Goal: Task Accomplishment & Management: Manage account settings

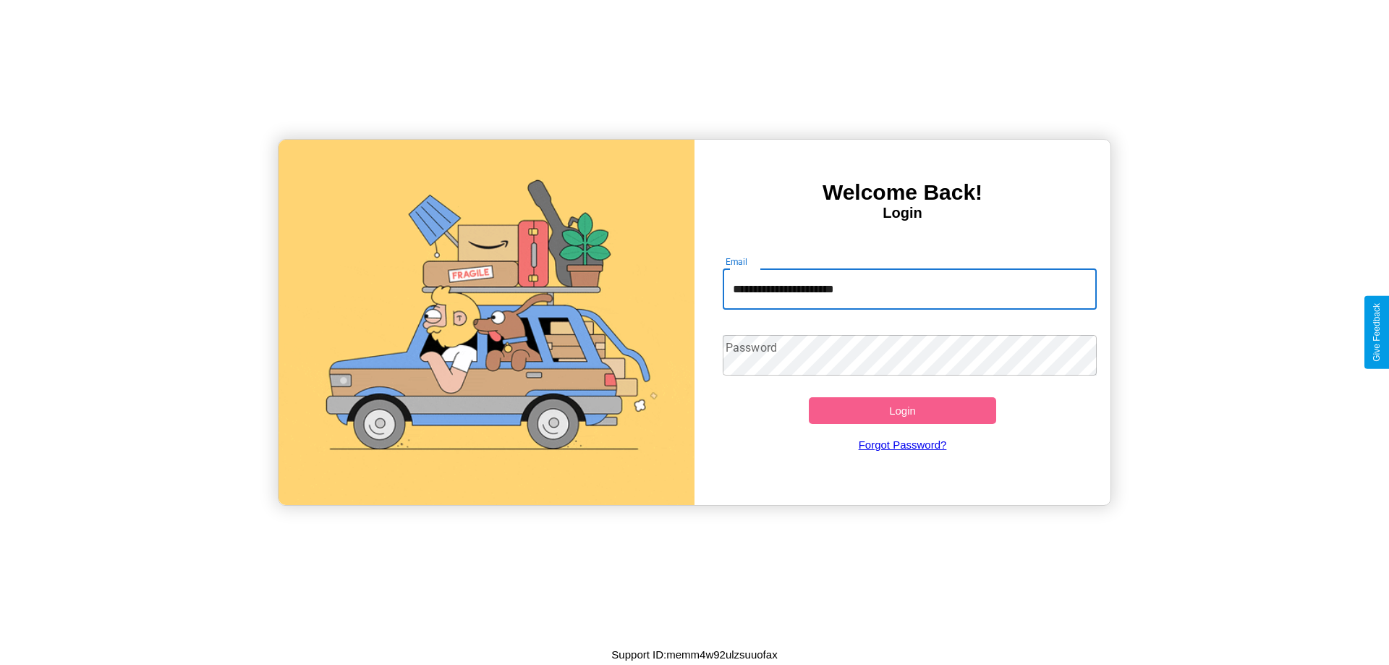
type input "**********"
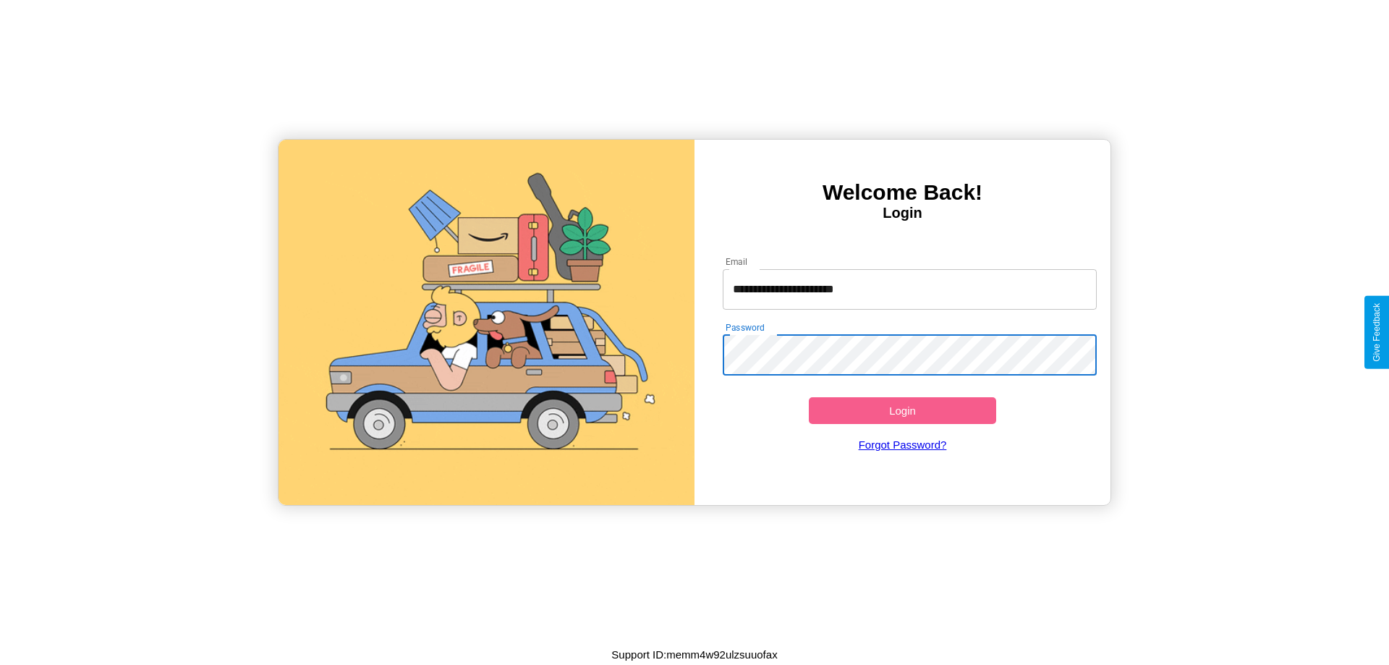
click at [902, 410] on button "Login" at bounding box center [902, 410] width 187 height 27
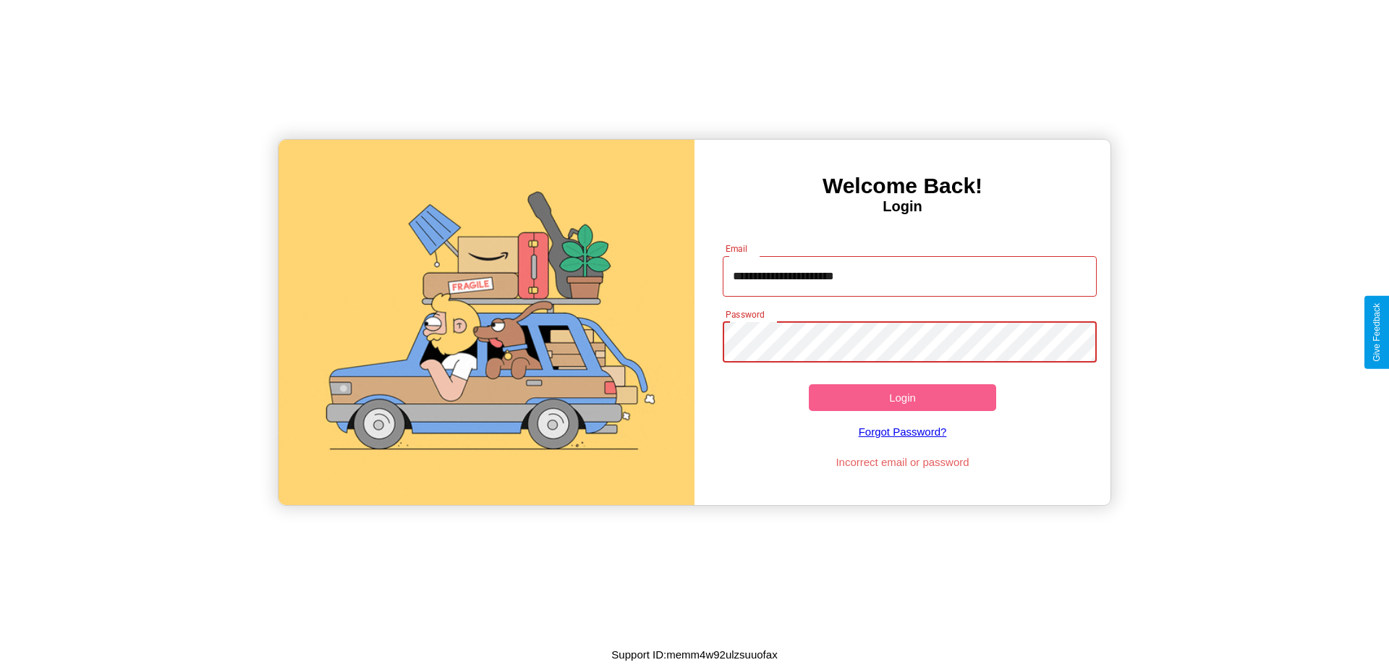
click at [902, 397] on button "Login" at bounding box center [902, 397] width 187 height 27
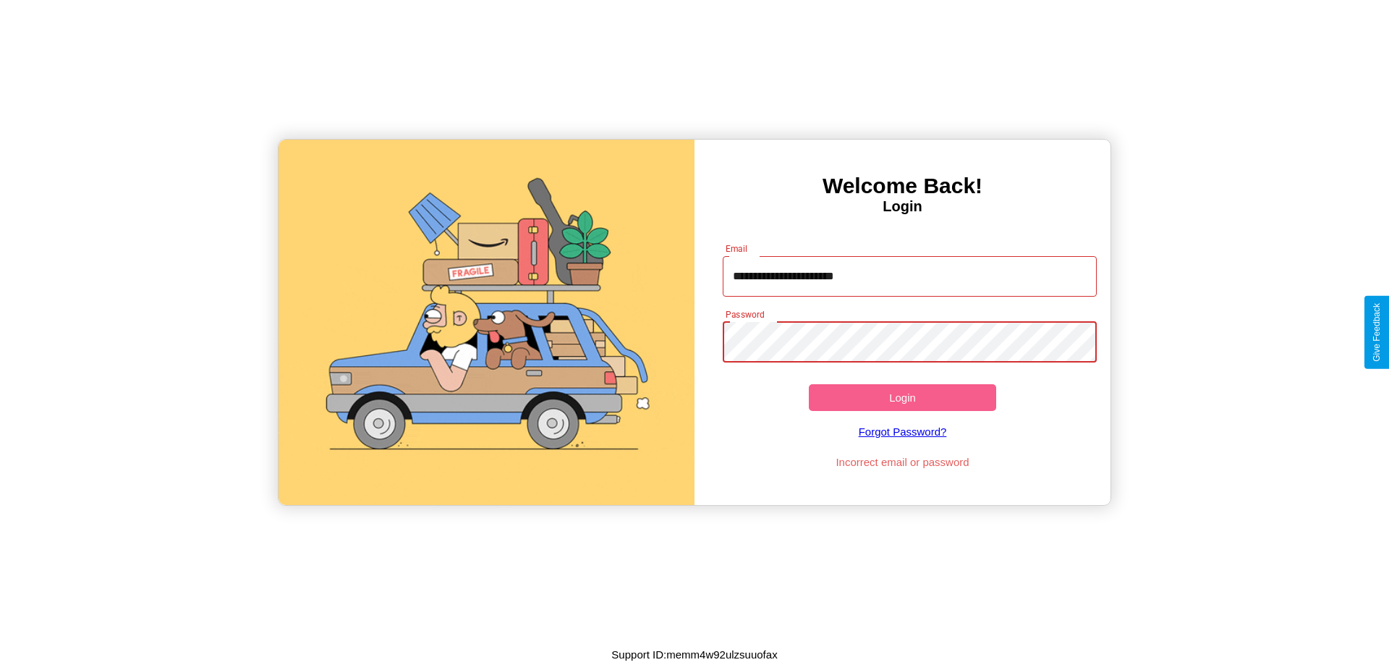
click at [902, 397] on button "Login" at bounding box center [902, 397] width 187 height 27
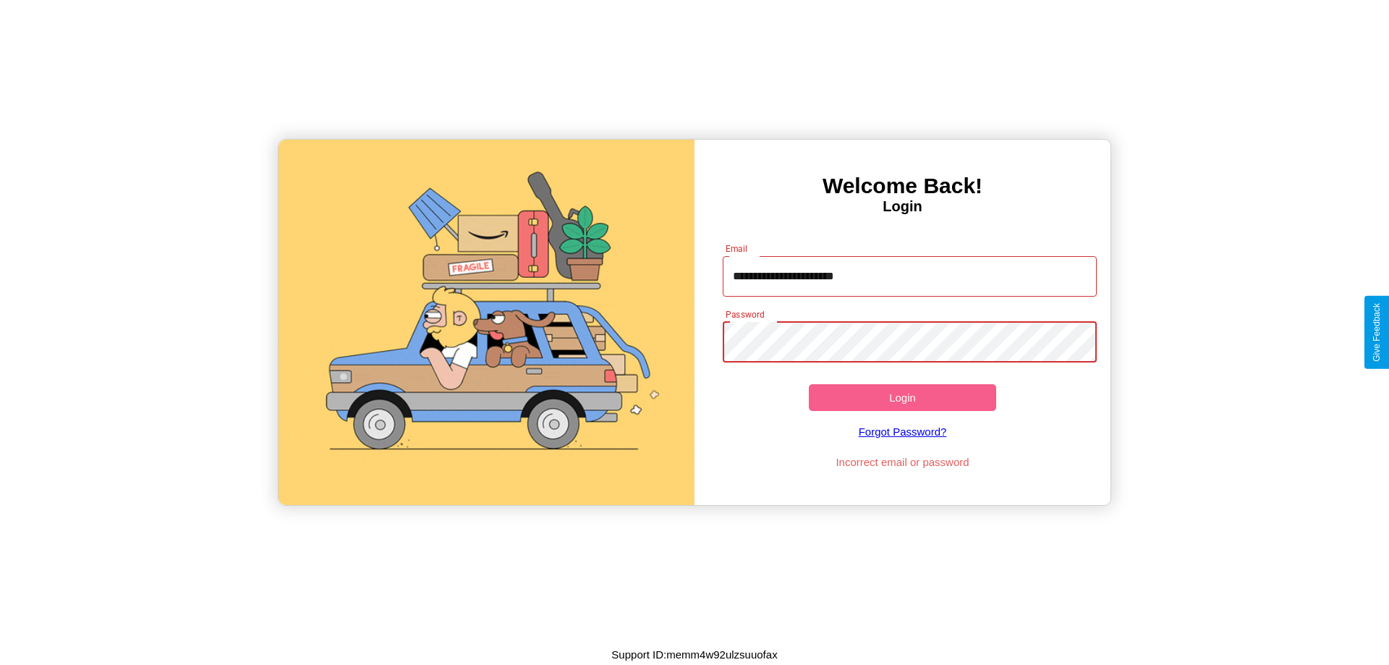
click at [902, 397] on button "Login" at bounding box center [902, 397] width 187 height 27
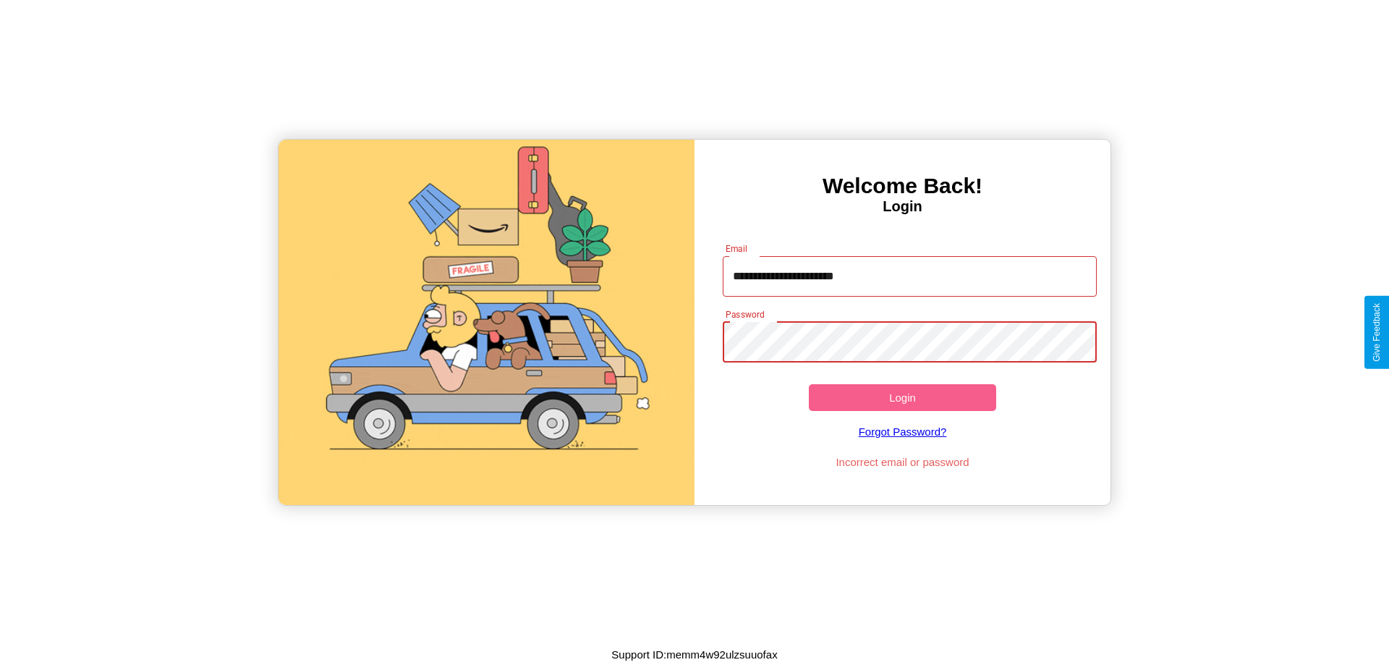
click at [902, 397] on button "Login" at bounding box center [902, 397] width 187 height 27
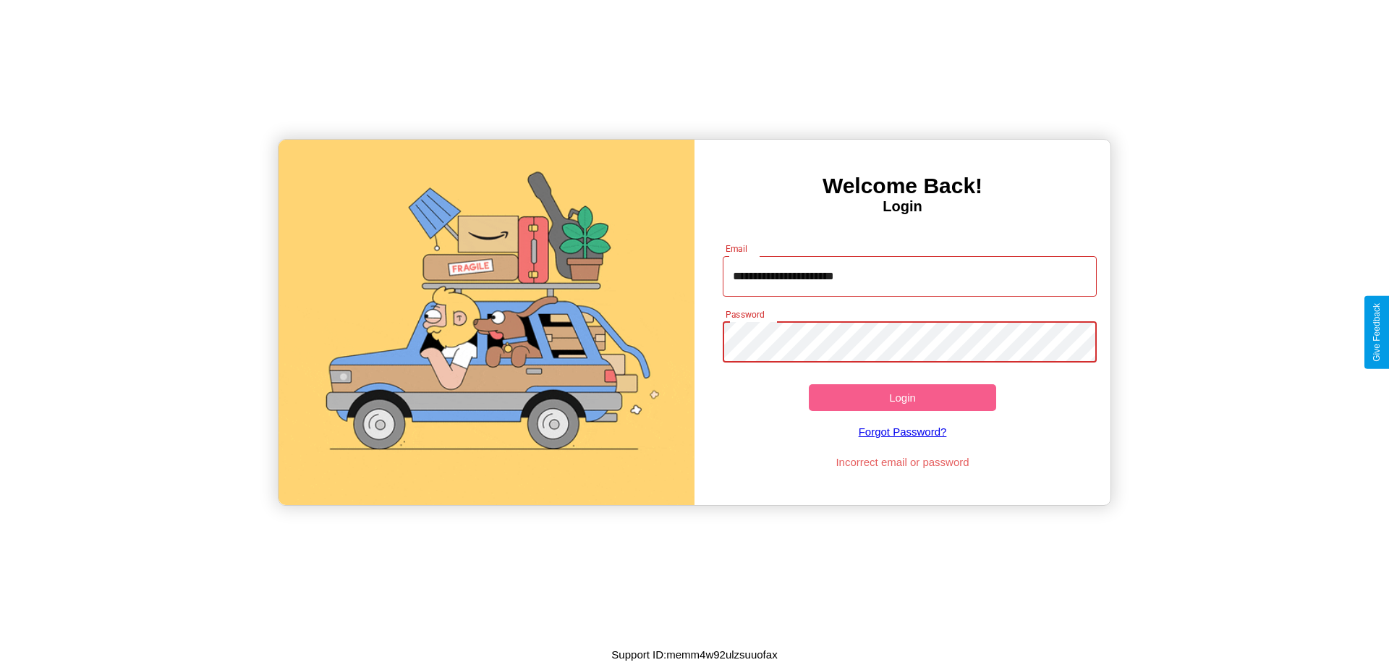
click at [902, 397] on button "Login" at bounding box center [902, 397] width 187 height 27
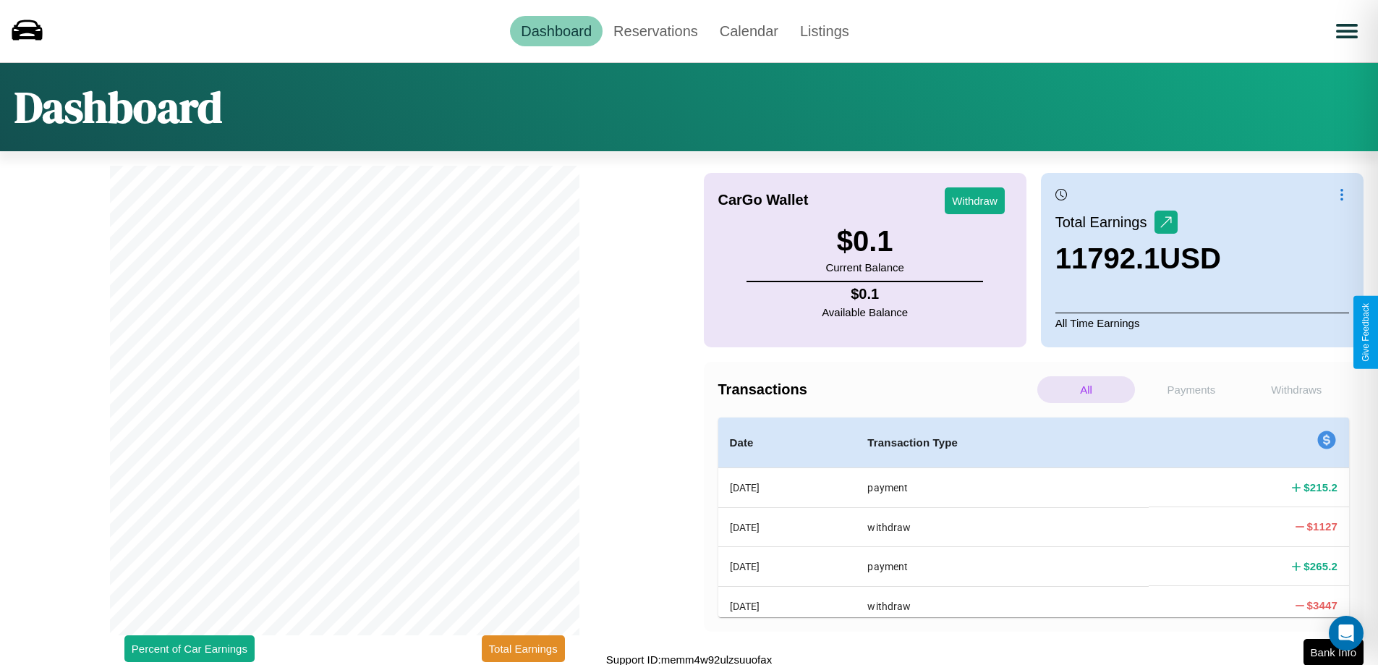
scroll to position [4, 0]
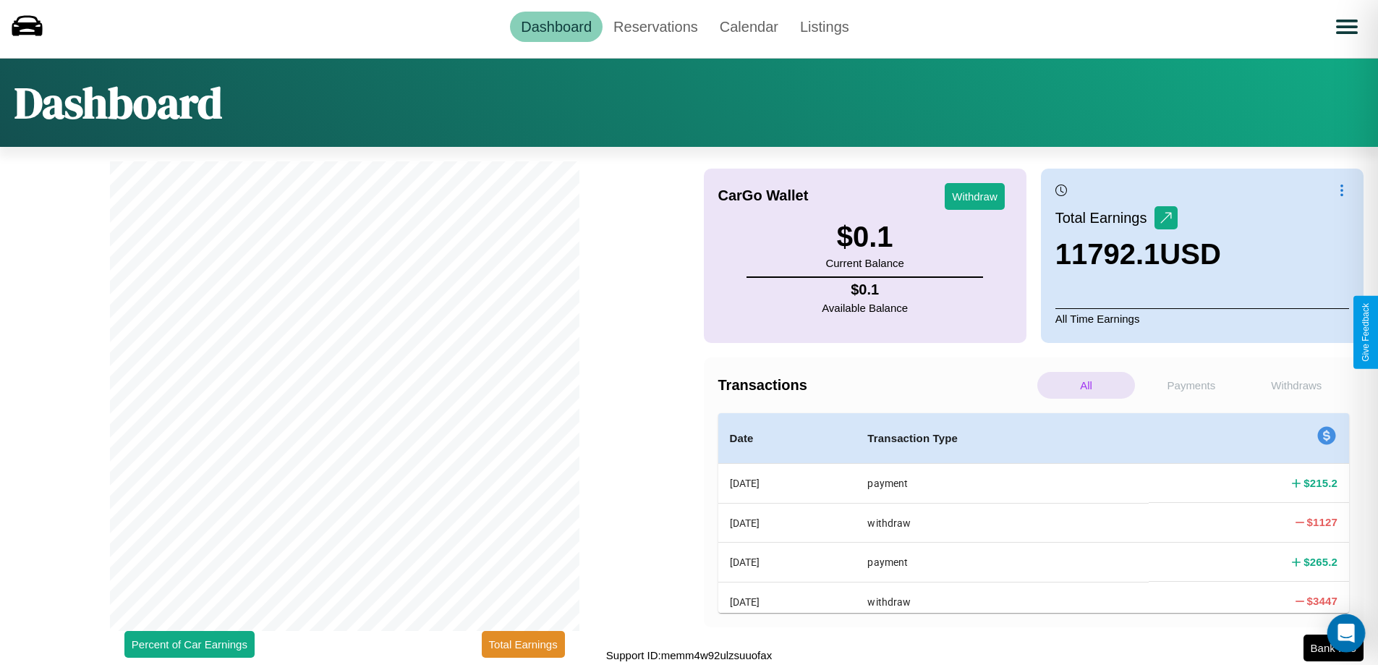
click at [1333, 648] on div "Open Intercom Messenger" at bounding box center [1347, 633] width 38 height 38
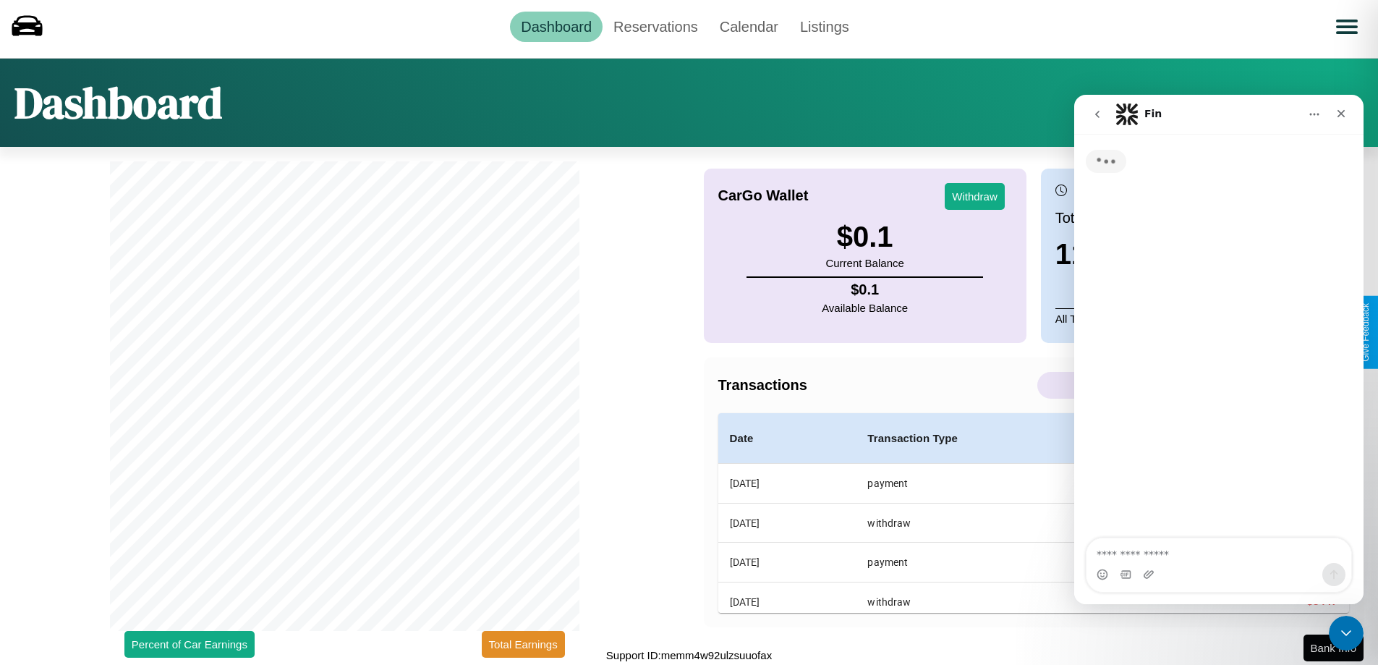
scroll to position [0, 0]
